Goal: Subscribe to service/newsletter

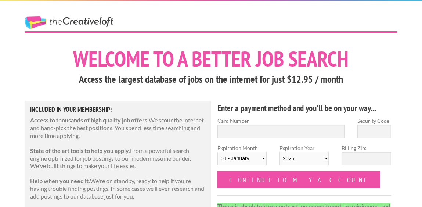
click at [101, 21] on link "The Creative Loft" at bounding box center [69, 22] width 89 height 13
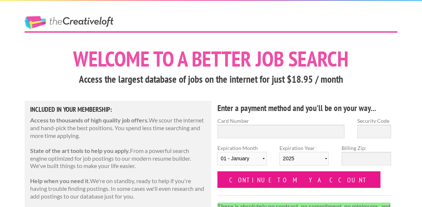
click at [262, 180] on input "Continue to my account" at bounding box center [299, 179] width 163 height 17
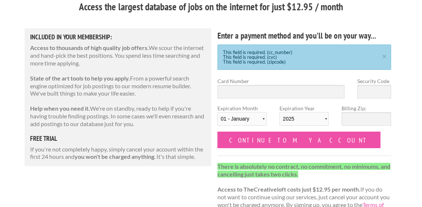
scroll to position [73, 0]
